Goal: Task Accomplishment & Management: Complete application form

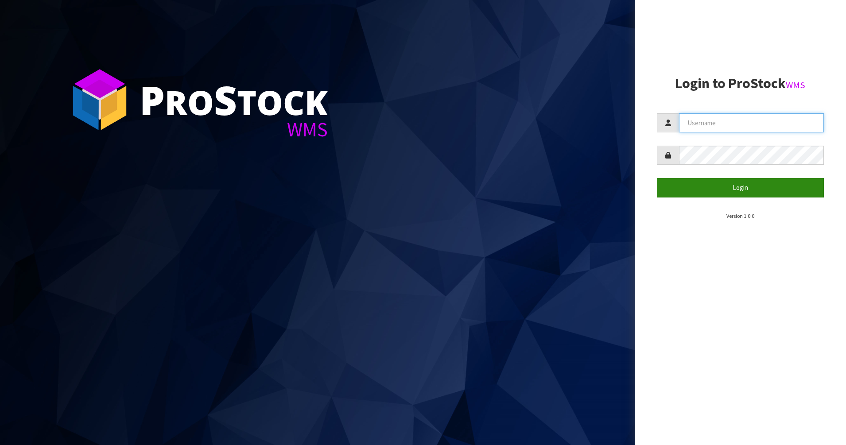
type input "PACIFICBIOLOGICS"
click at [731, 185] on button "Login" at bounding box center [740, 187] width 167 height 19
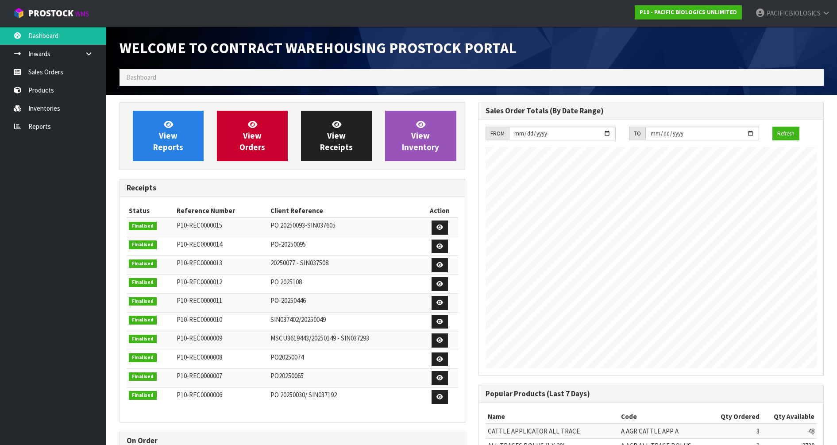
scroll to position [405, 359]
click at [258, 143] on span "View Orders" at bounding box center [253, 135] width 26 height 33
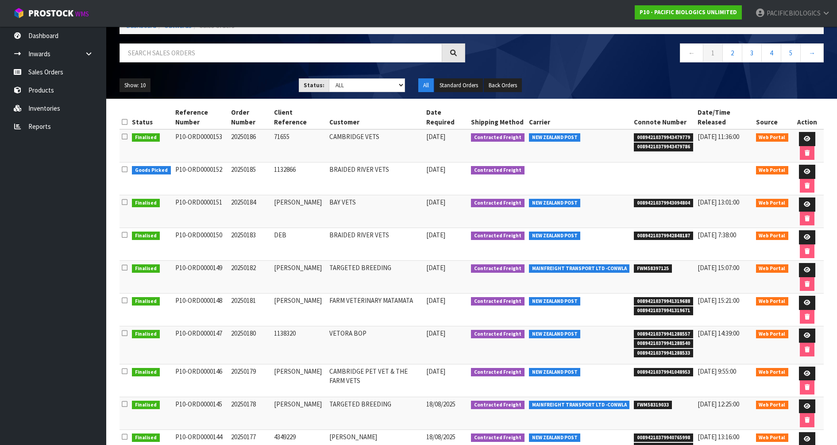
scroll to position [55, 0]
click at [809, 371] on icon at bounding box center [807, 373] width 7 height 6
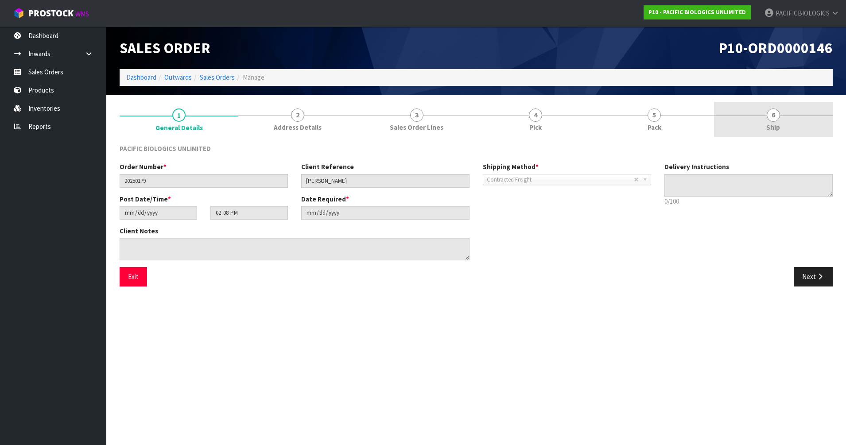
click at [782, 113] on link "6 Ship" at bounding box center [773, 119] width 119 height 35
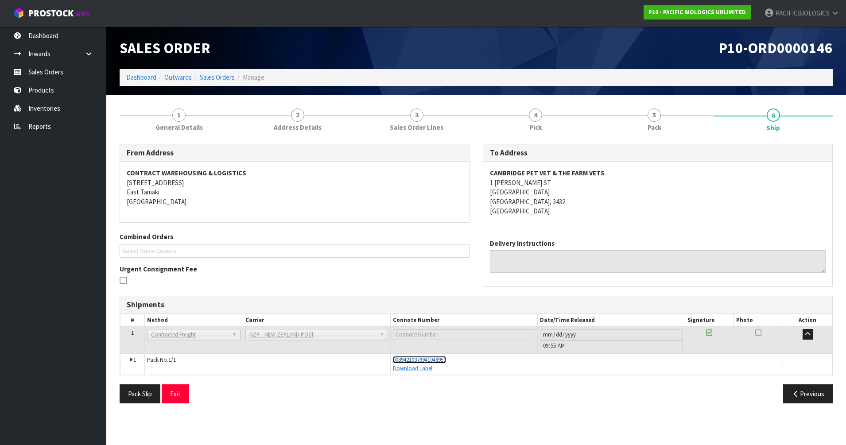
click at [429, 359] on span "00894210379941048953" at bounding box center [419, 360] width 53 height 8
click at [207, 81] on link "Sales Orders" at bounding box center [217, 77] width 35 height 8
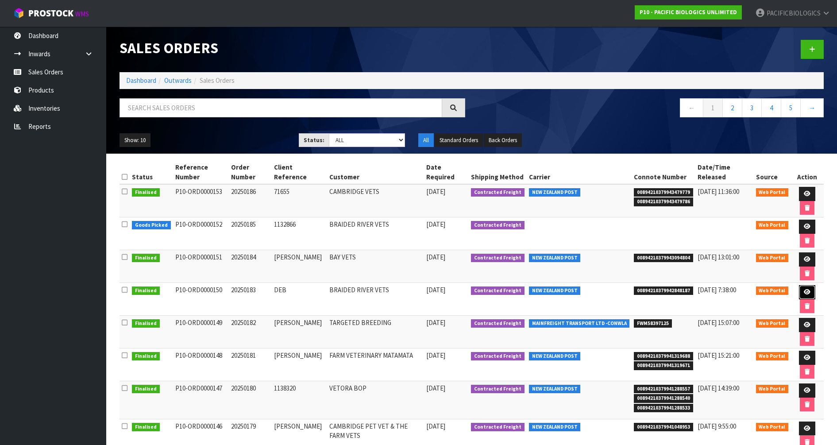
click at [808, 292] on icon at bounding box center [807, 292] width 7 height 6
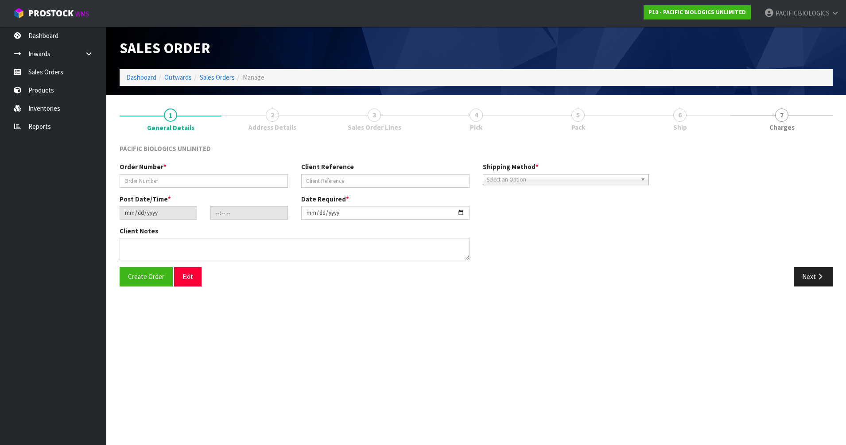
type input "20250183"
type input "DEB"
type input "[DATE]"
type input "12:54:00.000"
type input "[DATE]"
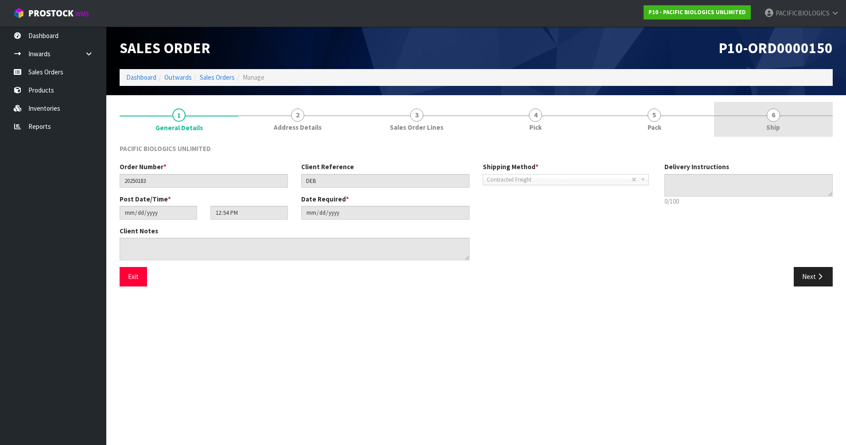
click at [778, 125] on span "Ship" at bounding box center [773, 127] width 14 height 9
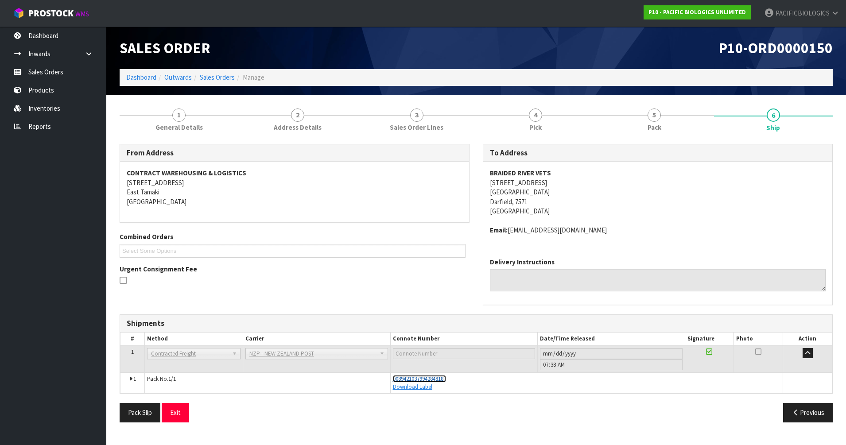
click at [437, 378] on span "00894210379942848187" at bounding box center [419, 379] width 53 height 8
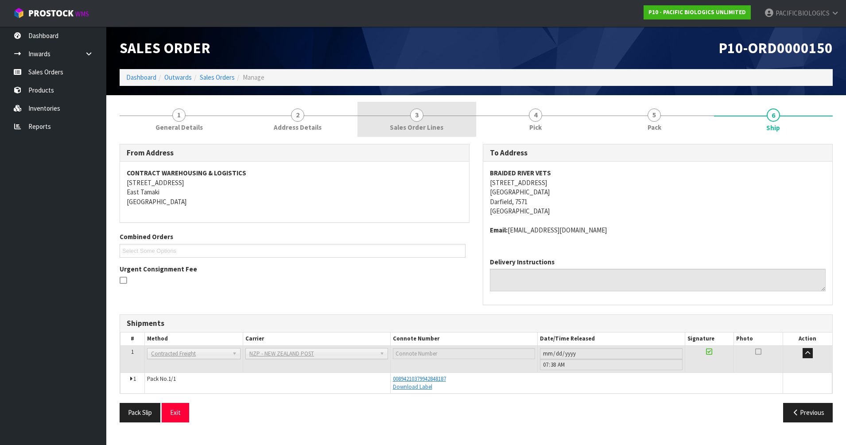
click at [440, 120] on link "3 Sales Order Lines" at bounding box center [416, 119] width 119 height 35
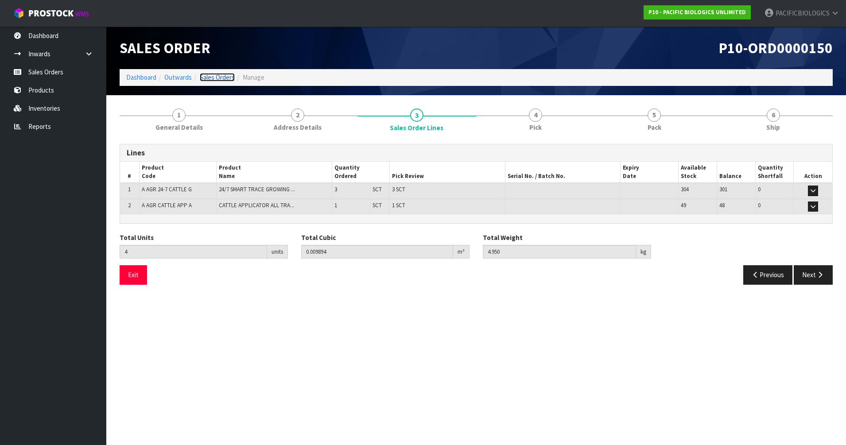
click at [224, 77] on link "Sales Orders" at bounding box center [217, 77] width 35 height 8
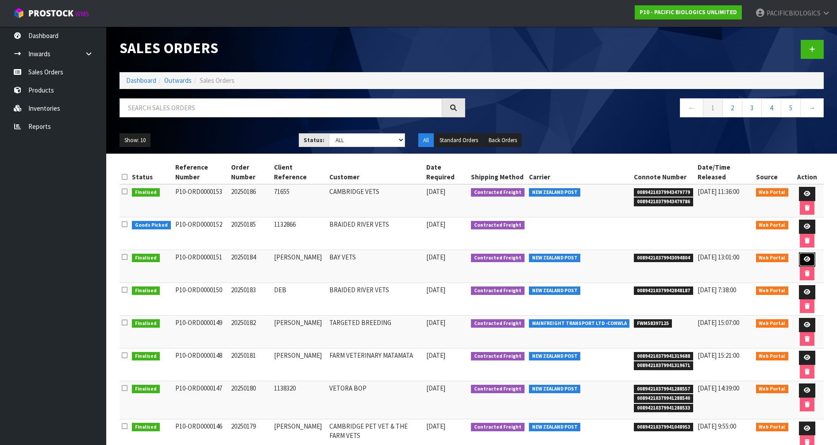
click at [805, 260] on icon at bounding box center [807, 259] width 7 height 6
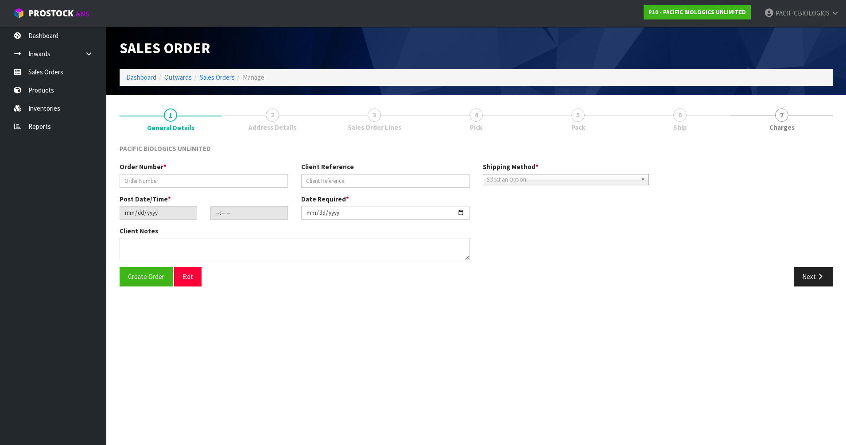
type input "20250184"
type input "[PERSON_NAME]"
type input "[DATE]"
type input "15:46:00.000"
type input "[DATE]"
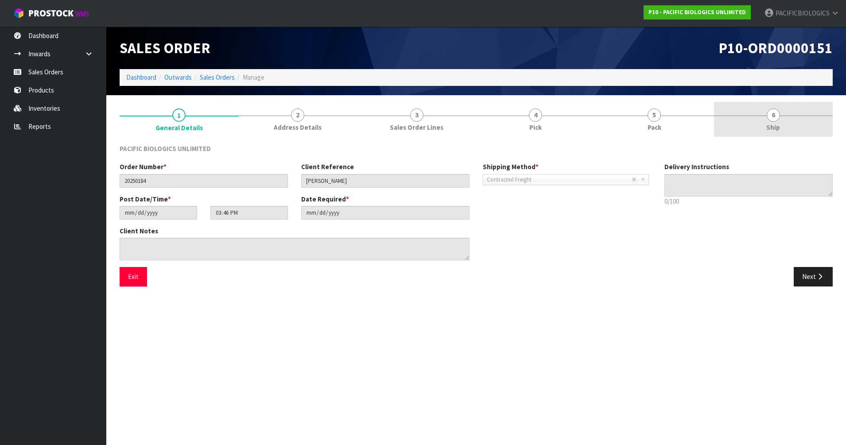
click at [775, 115] on span "6" at bounding box center [772, 114] width 13 height 13
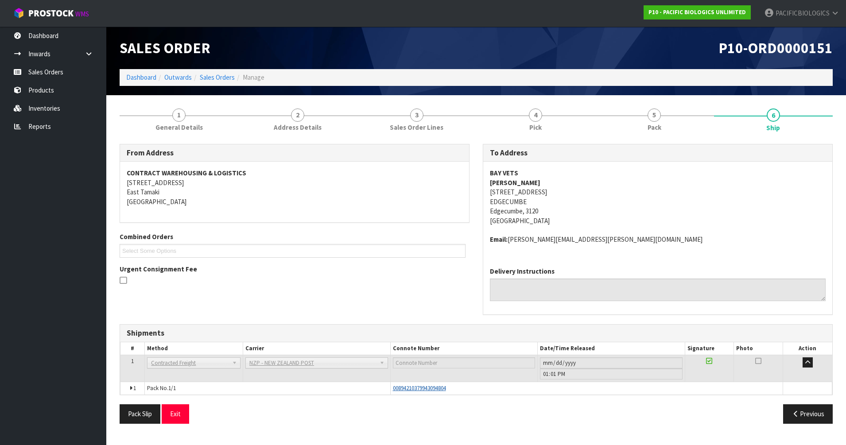
click at [437, 387] on span "00894210379943094804" at bounding box center [419, 388] width 53 height 8
click at [435, 390] on span "00894210379943094804" at bounding box center [419, 388] width 53 height 8
click at [448, 389] on div "00894210379943094804" at bounding box center [587, 388] width 388 height 8
drag, startPoint x: 448, startPoint y: 389, endPoint x: 459, endPoint y: 392, distance: 11.6
click at [462, 392] on div "00894210379943094804" at bounding box center [587, 388] width 388 height 8
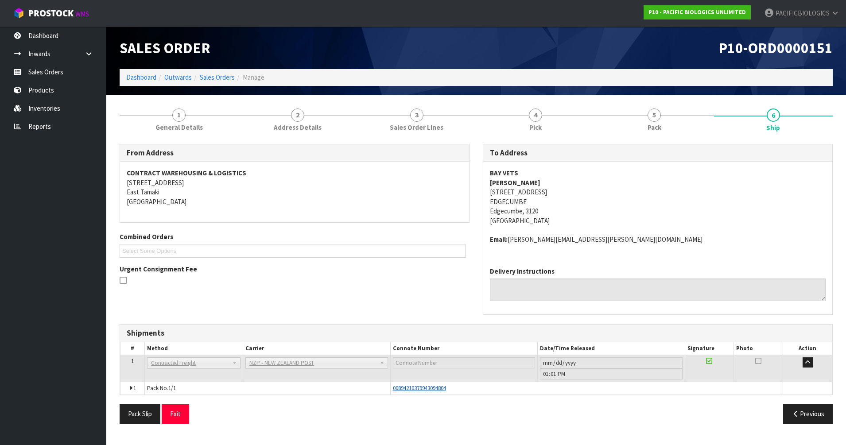
drag, startPoint x: 432, startPoint y: 389, endPoint x: 415, endPoint y: 390, distance: 17.3
click at [415, 390] on span "00894210379943094804" at bounding box center [419, 388] width 53 height 8
drag, startPoint x: 393, startPoint y: 388, endPoint x: 462, endPoint y: 385, distance: 69.6
click at [462, 385] on div "00894210379943094804" at bounding box center [587, 388] width 388 height 8
copy span "00894210379943094804"
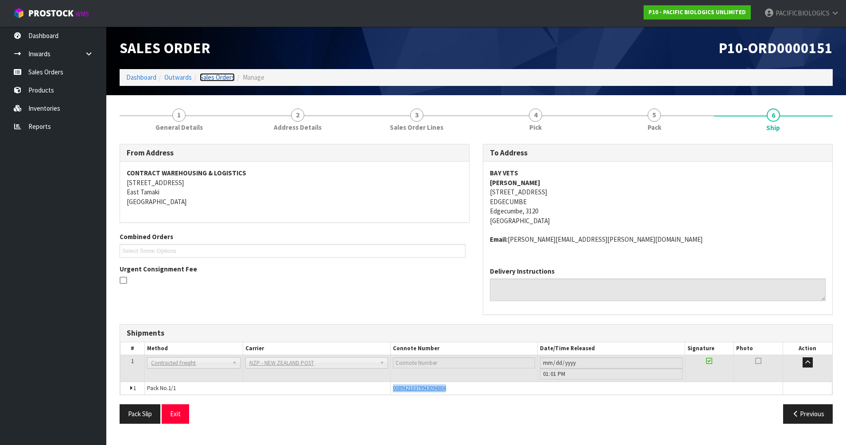
click at [225, 77] on link "Sales Orders" at bounding box center [217, 77] width 35 height 8
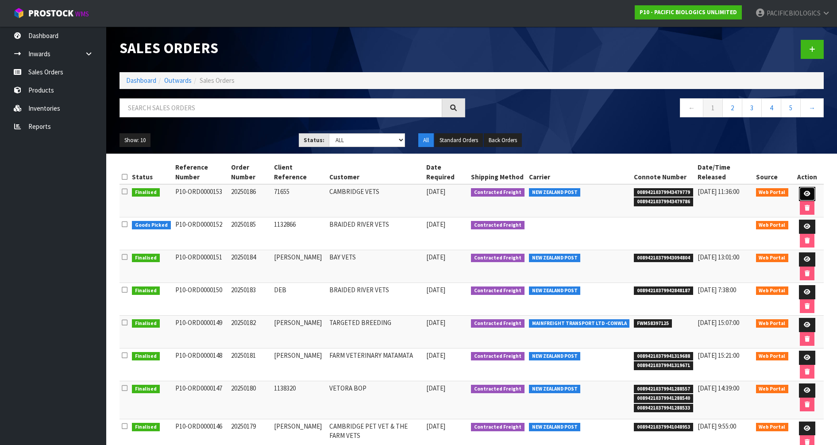
click at [805, 191] on icon at bounding box center [807, 194] width 7 height 6
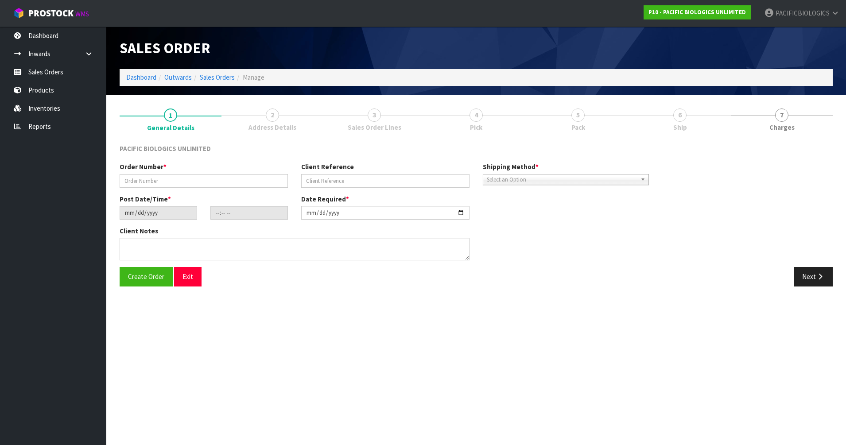
type input "20250186"
type input "71655"
type input "[DATE]"
type input "16:07:00.000"
type input "[DATE]"
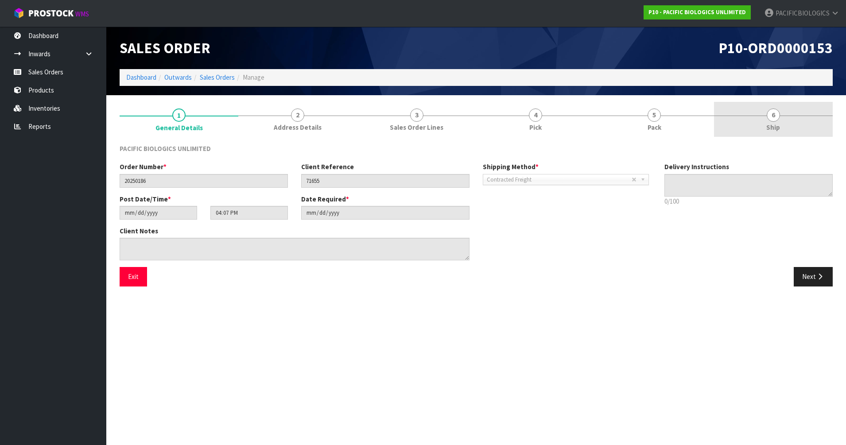
click at [773, 118] on span "6" at bounding box center [772, 114] width 13 height 13
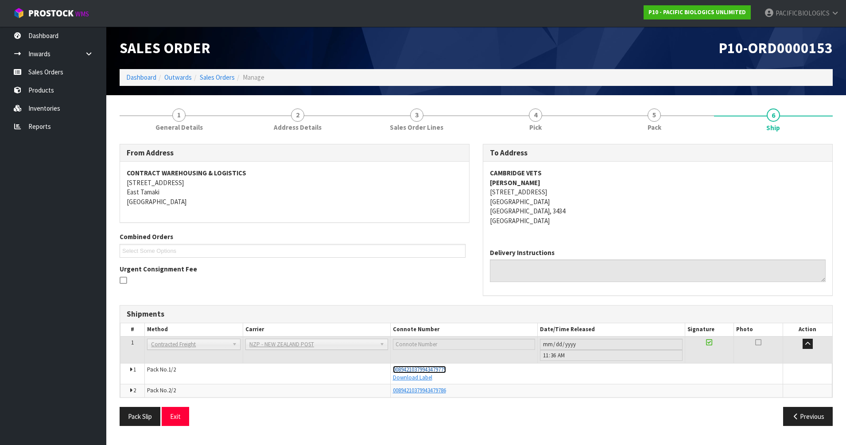
click at [415, 371] on span "00894210379943479779" at bounding box center [419, 370] width 53 height 8
click at [142, 77] on link "Dashboard" at bounding box center [141, 77] width 30 height 8
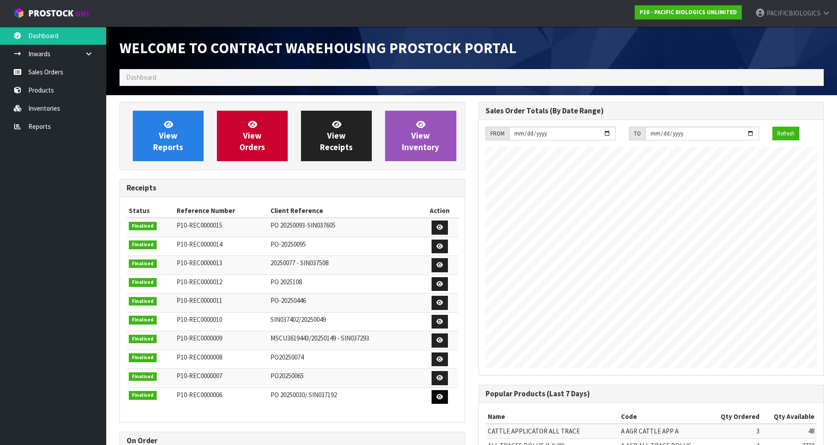
scroll to position [405, 359]
